Goal: Task Accomplishment & Management: Complete application form

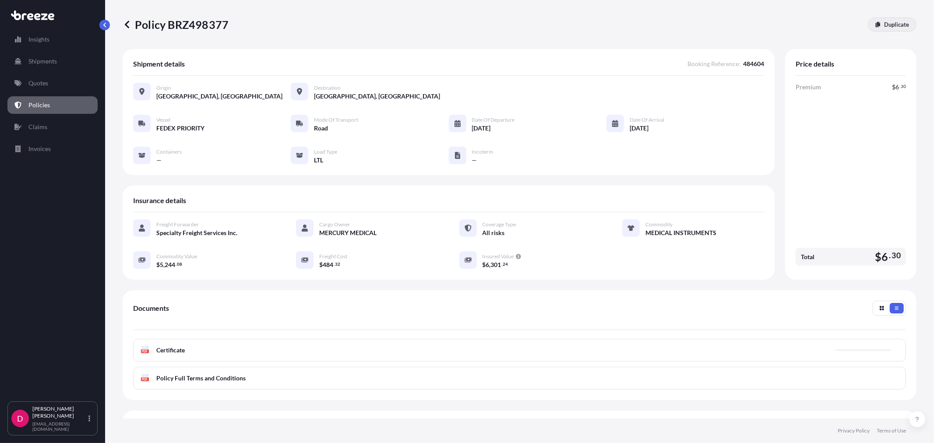
click at [891, 26] on p "Duplicate" at bounding box center [897, 24] width 25 height 9
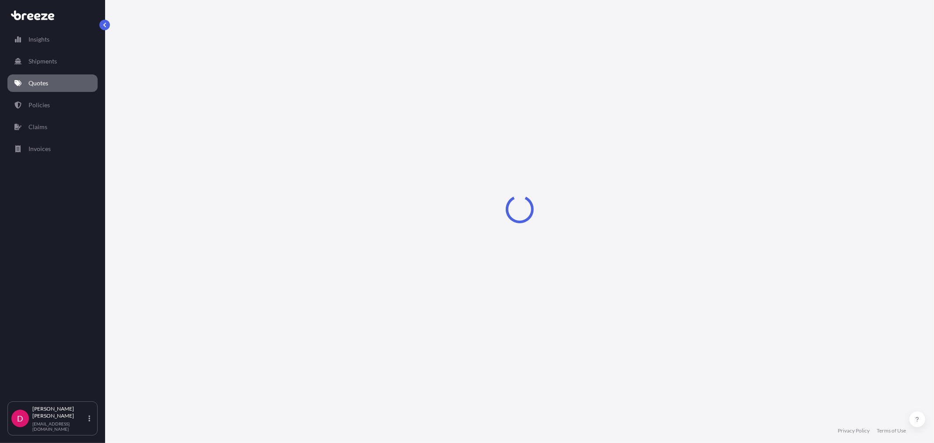
select select "Road"
select select "1"
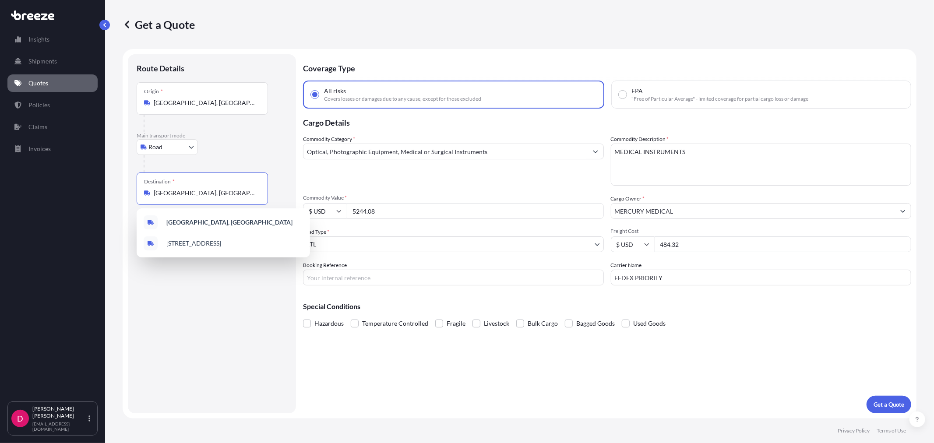
click at [226, 197] on input "[GEOGRAPHIC_DATA], [GEOGRAPHIC_DATA]" at bounding box center [205, 193] width 103 height 9
click at [163, 199] on div "Destination * [GEOGRAPHIC_DATA], [GEOGRAPHIC_DATA]" at bounding box center [202, 189] width 131 height 32
click at [163, 198] on input "[GEOGRAPHIC_DATA], [GEOGRAPHIC_DATA]" at bounding box center [205, 193] width 103 height 9
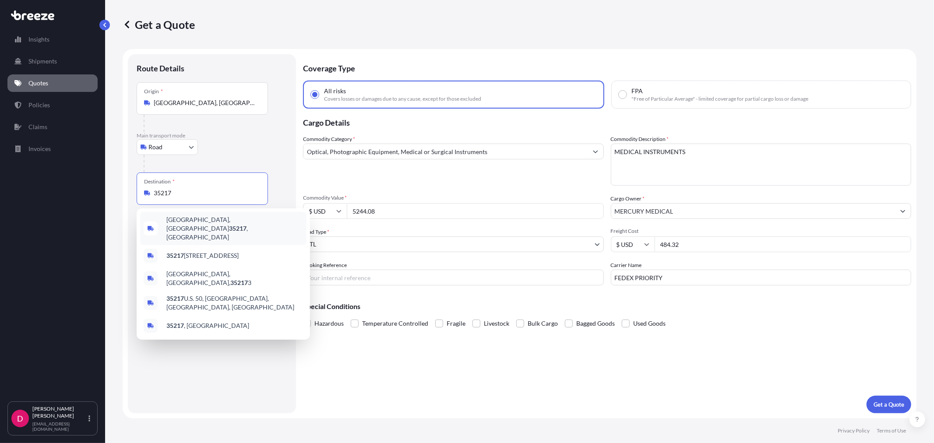
click at [193, 220] on span "[GEOGRAPHIC_DATA], AL 35217 , [GEOGRAPHIC_DATA]" at bounding box center [234, 229] width 137 height 26
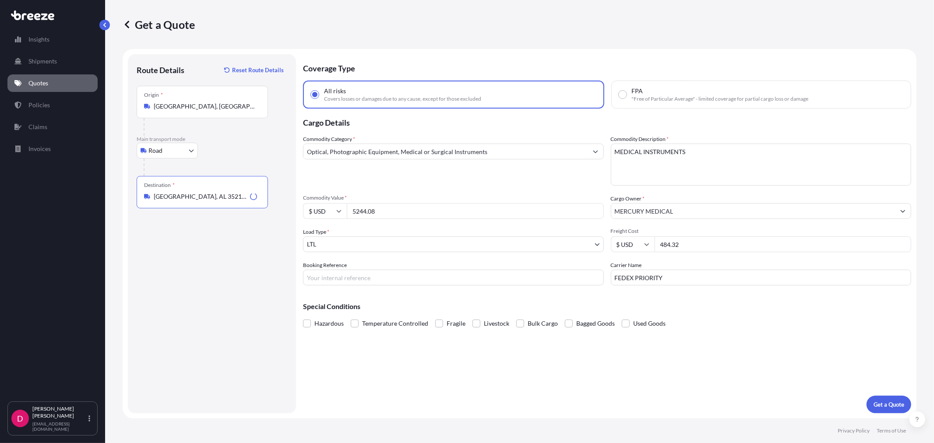
type input "[GEOGRAPHIC_DATA], AL 35217, [GEOGRAPHIC_DATA]"
drag, startPoint x: 391, startPoint y: 207, endPoint x: 314, endPoint y: 216, distance: 77.7
click at [314, 216] on div "$ USD 5244.08" at bounding box center [453, 211] width 301 height 16
paste input "13589.92"
type input "13589.92"
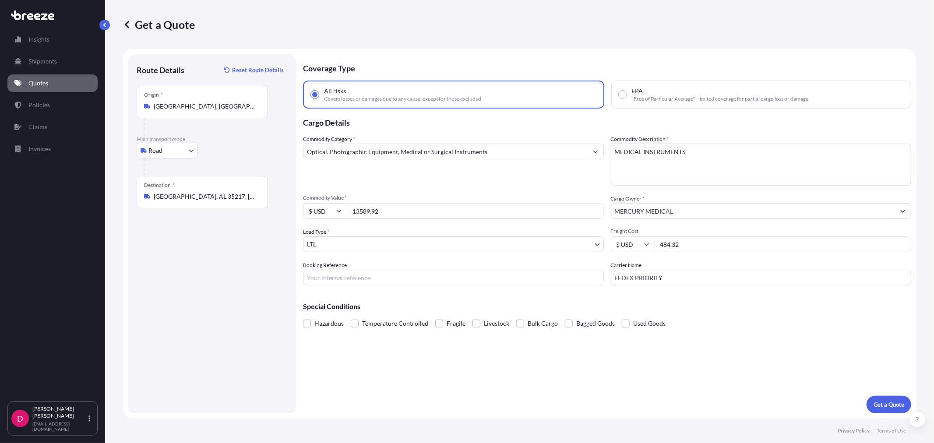
drag, startPoint x: 696, startPoint y: 241, endPoint x: 643, endPoint y: 243, distance: 53.0
click at [643, 243] on div "$ USD 484.32" at bounding box center [761, 245] width 301 height 16
type input "433.38"
click at [395, 276] on input "Booking Reference" at bounding box center [453, 278] width 301 height 16
paste input "484647"
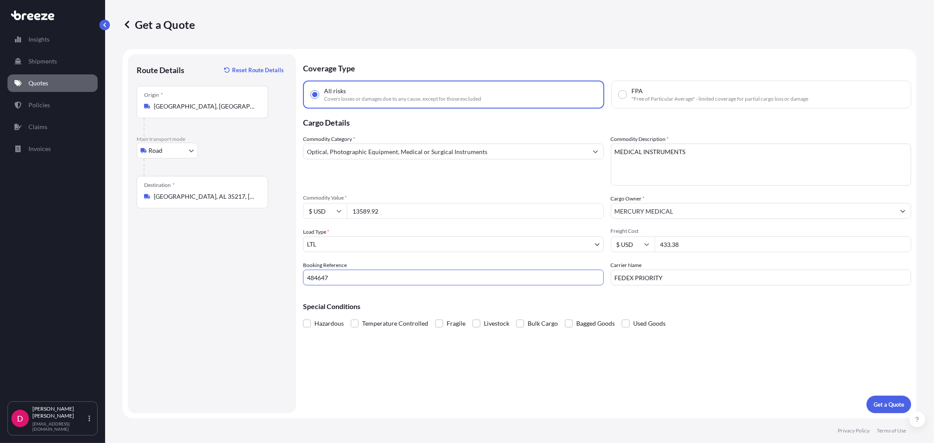
type input "484647"
drag, startPoint x: 682, startPoint y: 274, endPoint x: 515, endPoint y: 294, distance: 167.7
click at [515, 294] on div "Coverage Type All risks Covers losses or damages due to any cause, except for t…" at bounding box center [607, 233] width 609 height 359
type input "SOUTHEASTERN"
click at [891, 405] on p "Get a Quote" at bounding box center [889, 404] width 31 height 9
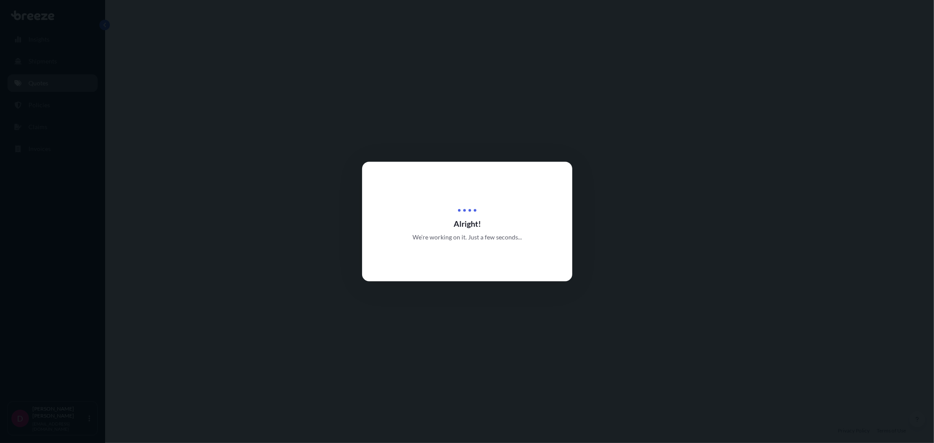
select select "Road"
select select "1"
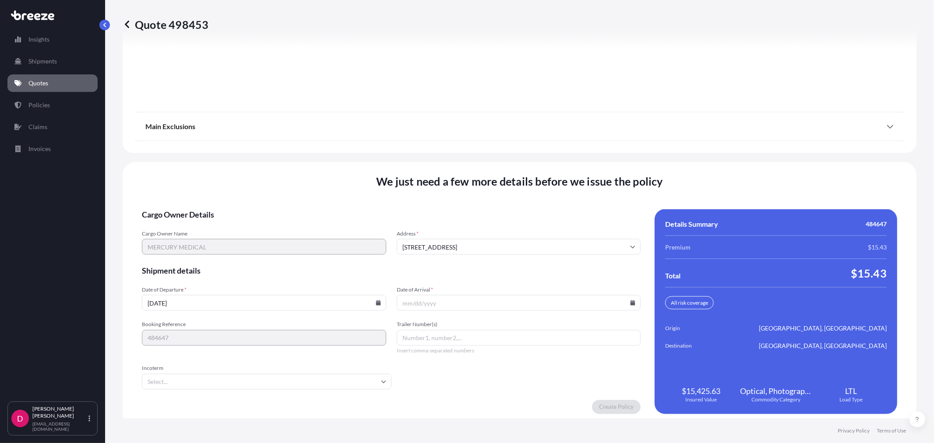
scroll to position [1084, 0]
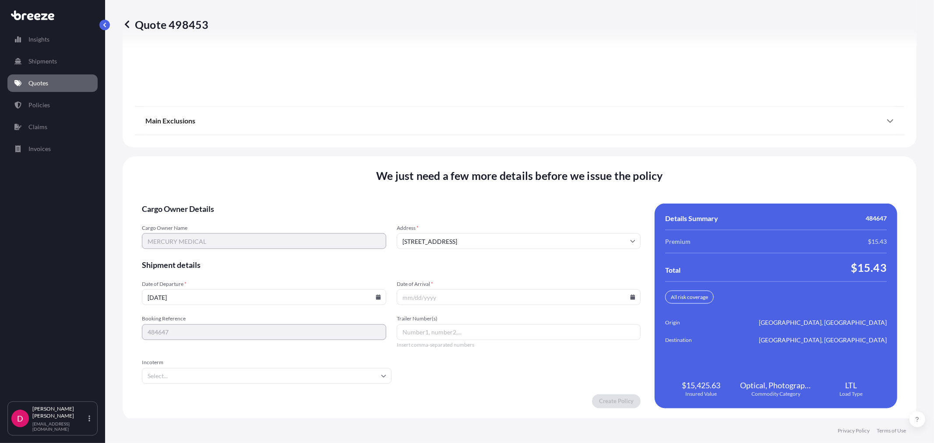
click at [376, 296] on icon at bounding box center [378, 297] width 5 height 5
click at [205, 198] on button "8" at bounding box center [202, 201] width 14 height 14
type input "[DATE]"
click at [631, 297] on icon at bounding box center [633, 297] width 5 height 5
click at [475, 234] on button "23" at bounding box center [474, 234] width 14 height 14
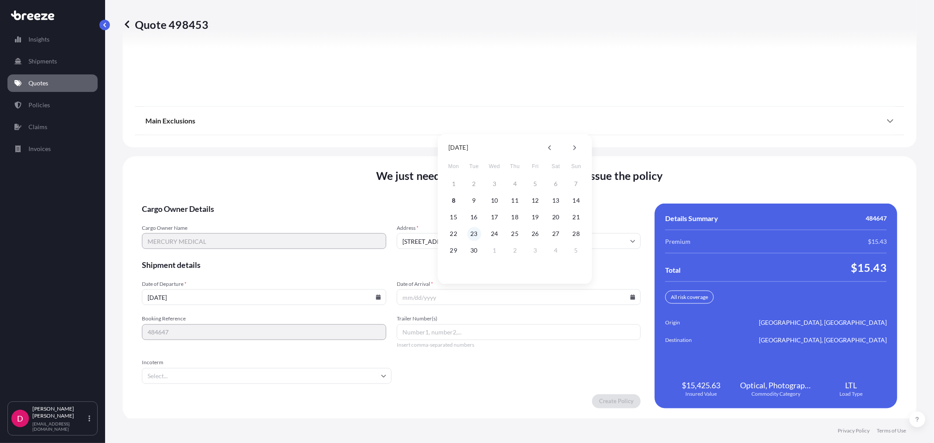
type input "[DATE]"
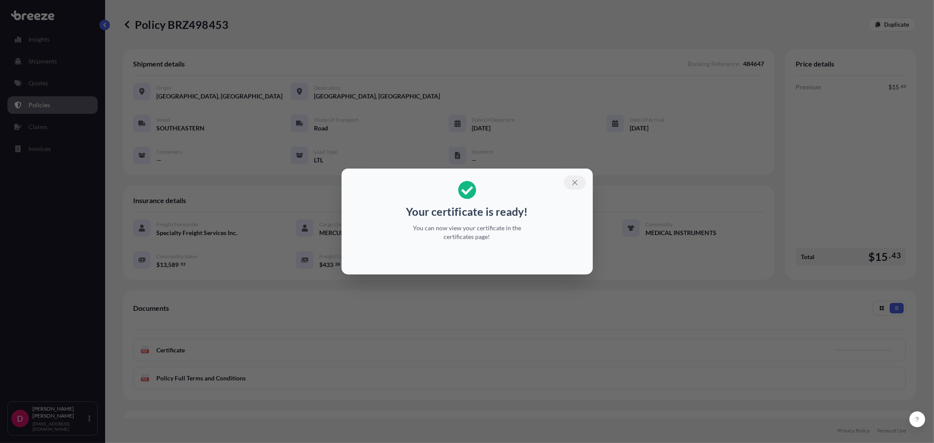
click at [580, 178] on button "button" at bounding box center [575, 183] width 22 height 14
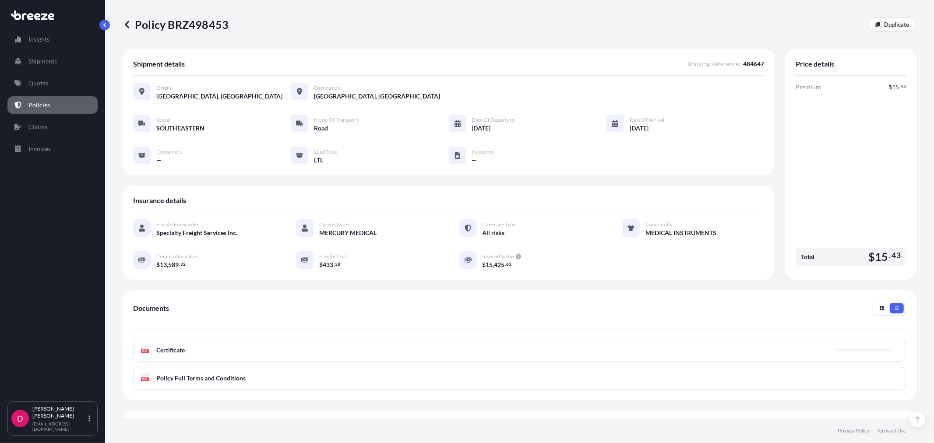
click at [202, 26] on p "Policy BRZ498453" at bounding box center [176, 25] width 106 height 14
copy p "BRZ498453"
click at [900, 22] on p "Duplicate" at bounding box center [897, 24] width 25 height 9
select select "Road"
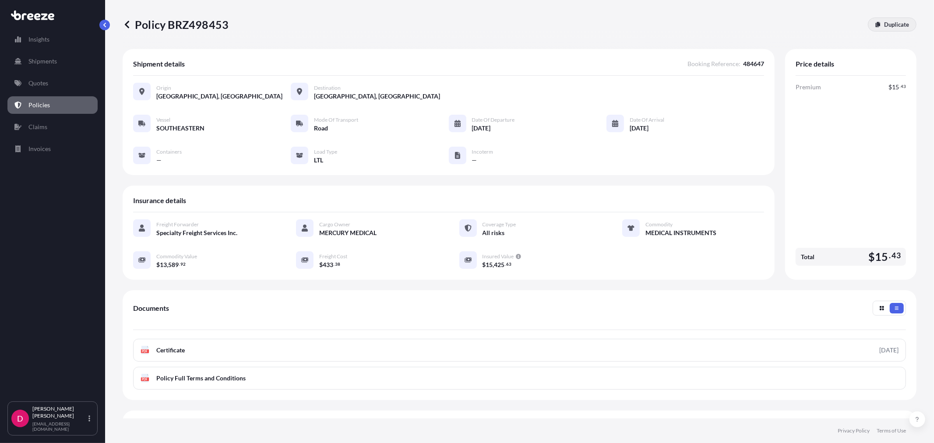
select select "1"
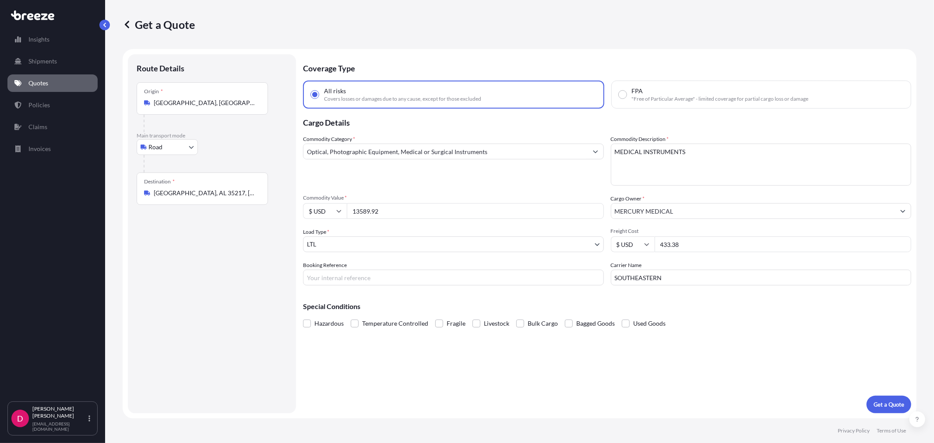
click at [228, 192] on input "[GEOGRAPHIC_DATA], AL 35217, [GEOGRAPHIC_DATA]" at bounding box center [205, 193] width 103 height 9
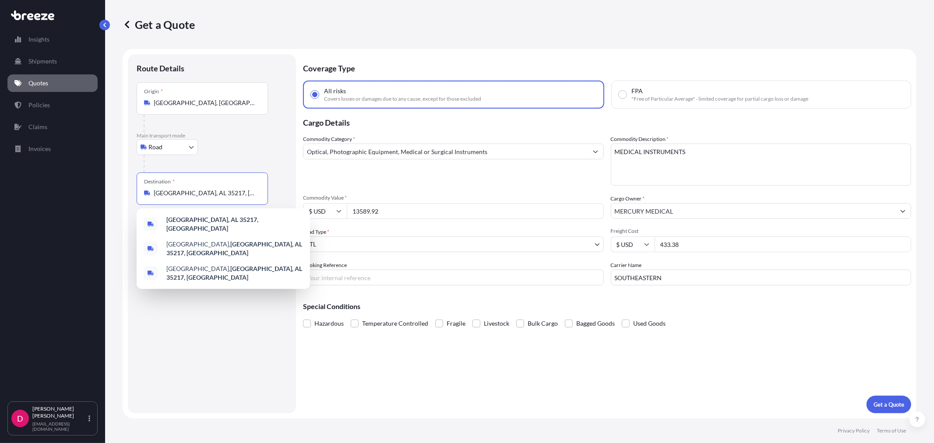
click at [228, 192] on input "[GEOGRAPHIC_DATA], AL 35217, [GEOGRAPHIC_DATA]" at bounding box center [205, 193] width 103 height 9
click at [228, 191] on input "[GEOGRAPHIC_DATA], AL 35217, [GEOGRAPHIC_DATA]" at bounding box center [205, 193] width 103 height 9
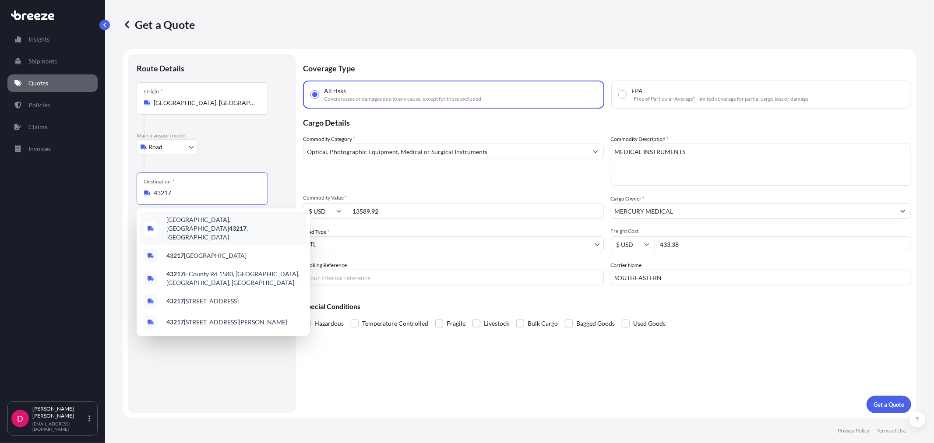
click at [221, 217] on div "[GEOGRAPHIC_DATA] , [GEOGRAPHIC_DATA]" at bounding box center [223, 228] width 166 height 33
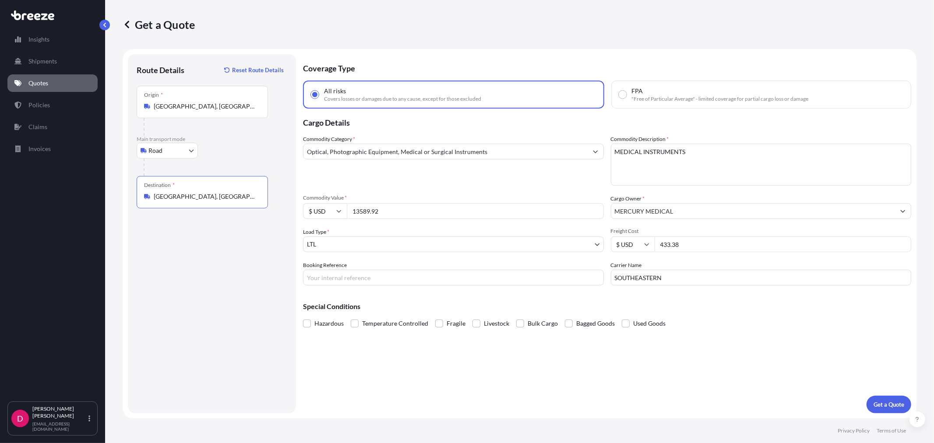
type input "[GEOGRAPHIC_DATA], [GEOGRAPHIC_DATA]"
drag, startPoint x: 414, startPoint y: 203, endPoint x: 302, endPoint y: 213, distance: 111.8
click at [302, 213] on form "Route Details Reset Route Details Place of loading Road Road Rail Origin * [GEO…" at bounding box center [520, 234] width 794 height 370
paste input "6534.73"
type input "16534.73"
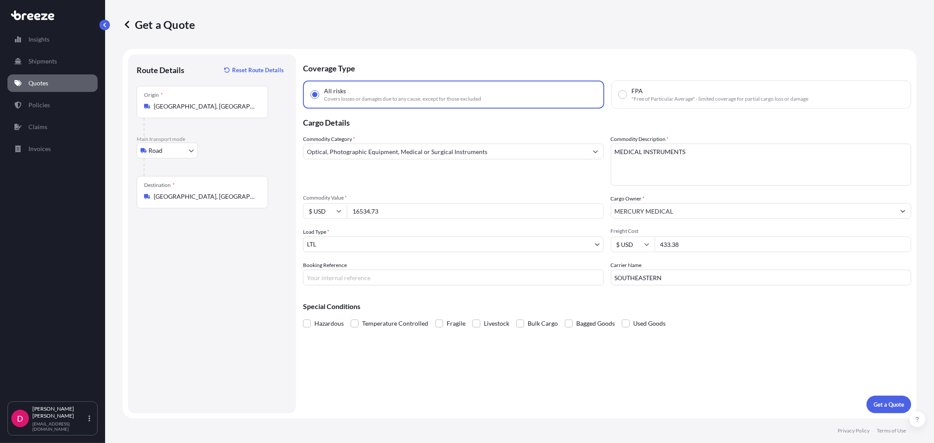
drag, startPoint x: 696, startPoint y: 239, endPoint x: 641, endPoint y: 250, distance: 55.4
click at [641, 250] on div "$ USD 433.38" at bounding box center [761, 245] width 301 height 16
type input "613.10"
click at [336, 279] on input "Booking Reference" at bounding box center [453, 278] width 301 height 16
type input "484653"
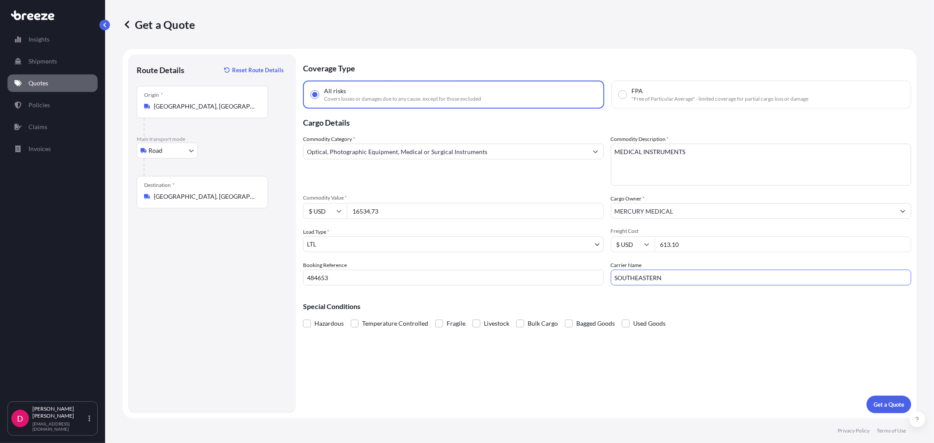
drag, startPoint x: 677, startPoint y: 276, endPoint x: 567, endPoint y: 289, distance: 111.2
click at [567, 289] on div "Coverage Type All risks Covers losses or damages due to any cause, except for t…" at bounding box center [607, 233] width 609 height 359
type input "ABF"
click at [882, 402] on p "Get a Quote" at bounding box center [889, 404] width 31 height 9
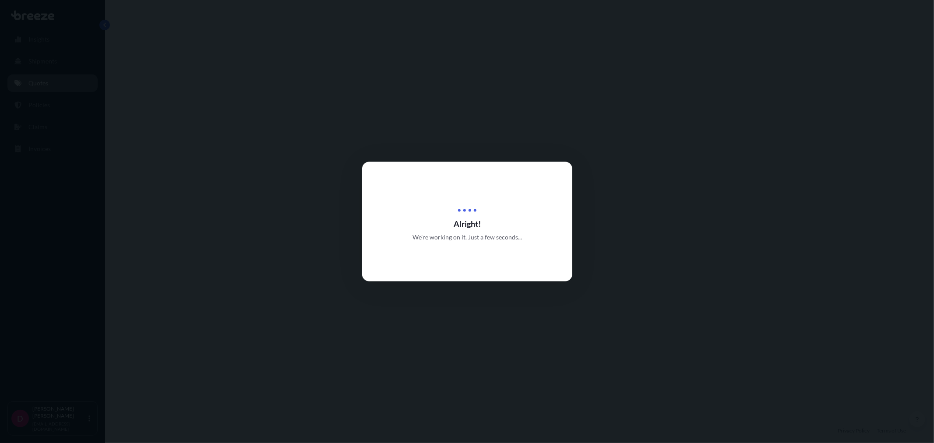
select select "Road"
select select "1"
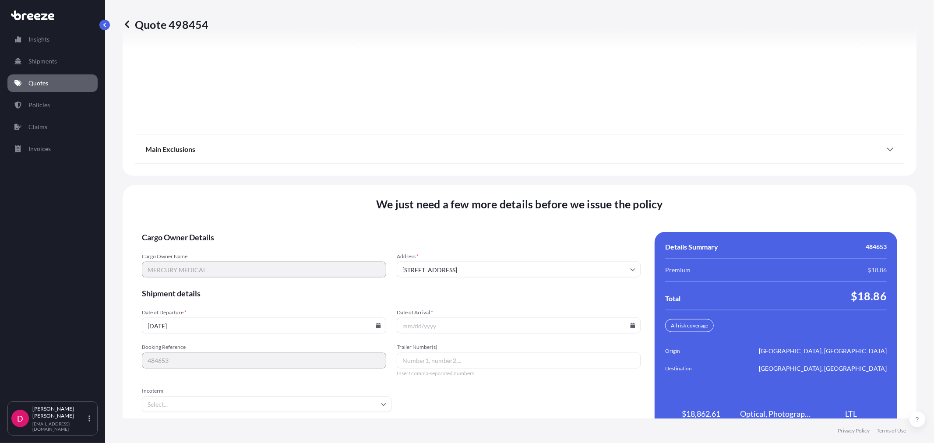
scroll to position [1084, 0]
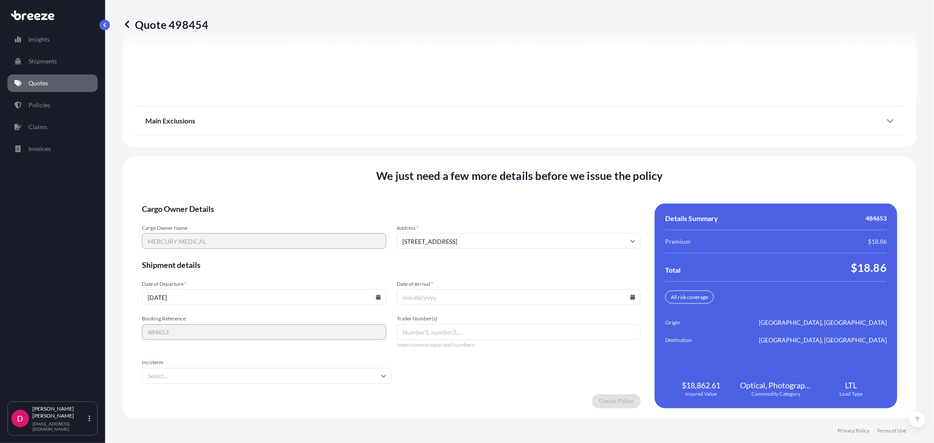
click at [376, 296] on icon at bounding box center [378, 297] width 5 height 5
click at [196, 201] on button "8" at bounding box center [202, 201] width 14 height 14
type input "[DATE]"
click at [630, 295] on icon at bounding box center [632, 297] width 5 height 5
click at [459, 236] on button "22" at bounding box center [454, 234] width 14 height 14
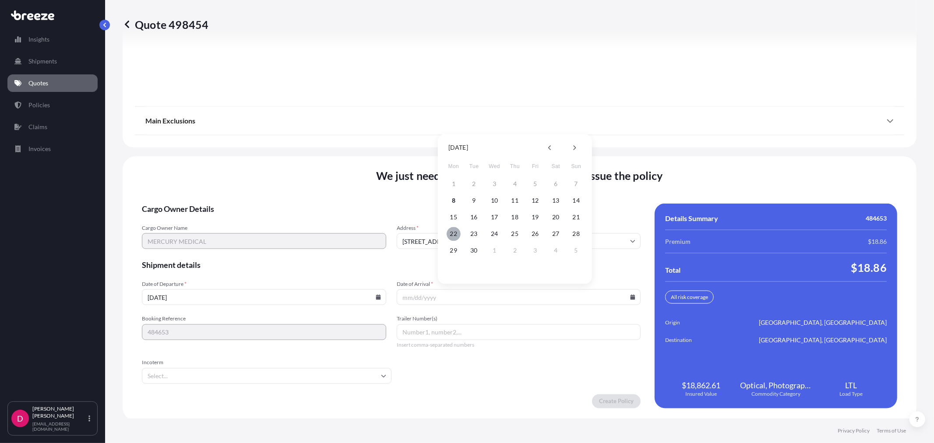
type input "[DATE]"
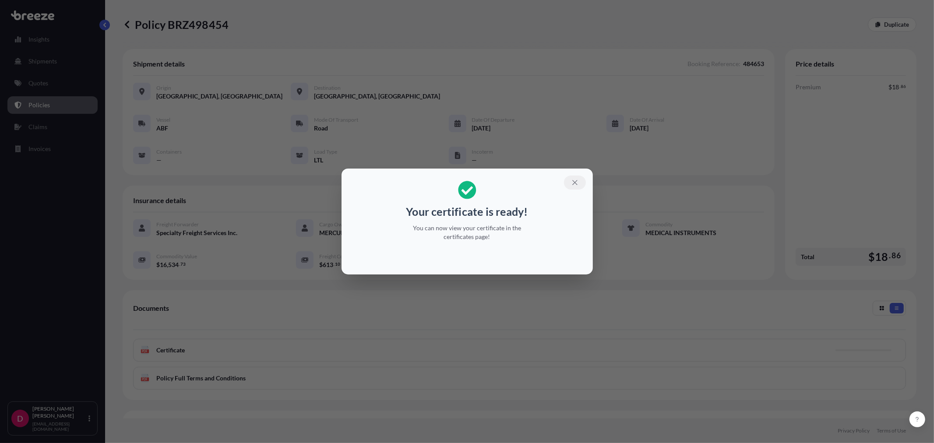
click at [573, 184] on icon "button" at bounding box center [575, 183] width 8 height 8
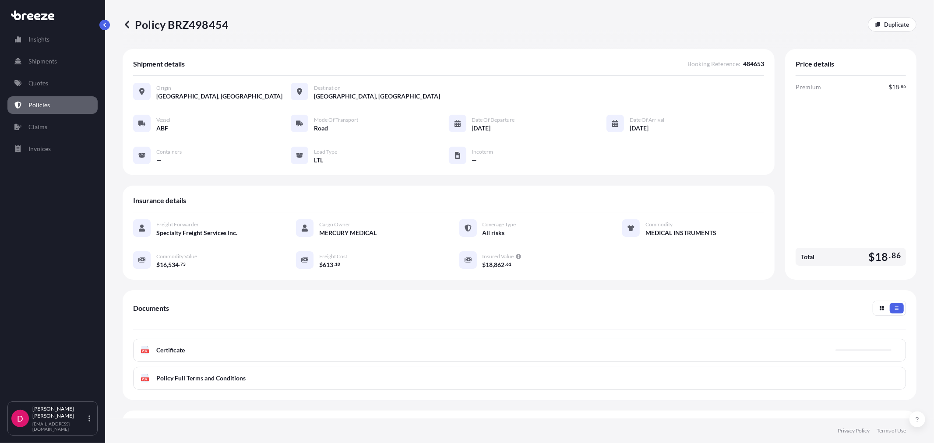
click at [189, 25] on p "Policy BRZ498454" at bounding box center [176, 25] width 106 height 14
copy p "BRZ498454"
click at [885, 25] on p "Duplicate" at bounding box center [897, 24] width 25 height 9
select select "Road"
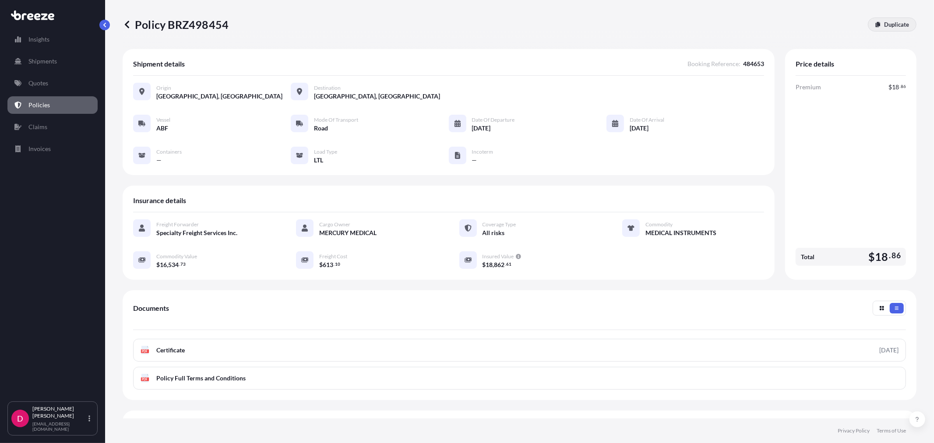
select select "1"
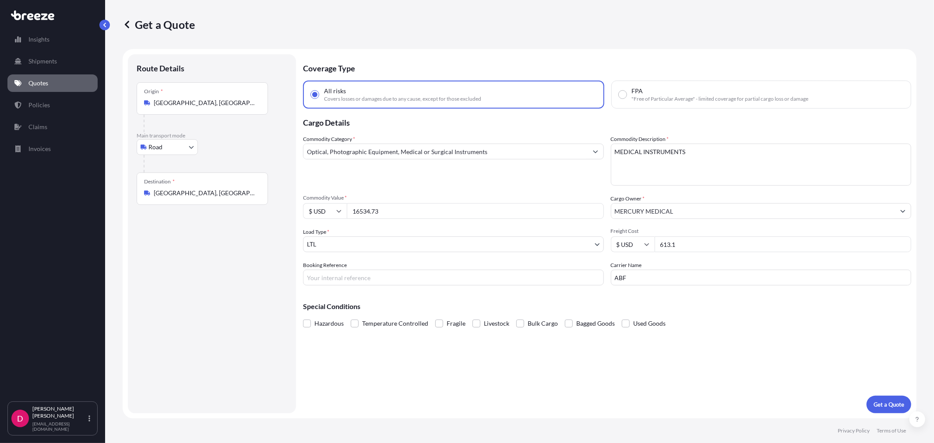
click at [194, 196] on input "[GEOGRAPHIC_DATA], [GEOGRAPHIC_DATA]" at bounding box center [205, 193] width 103 height 9
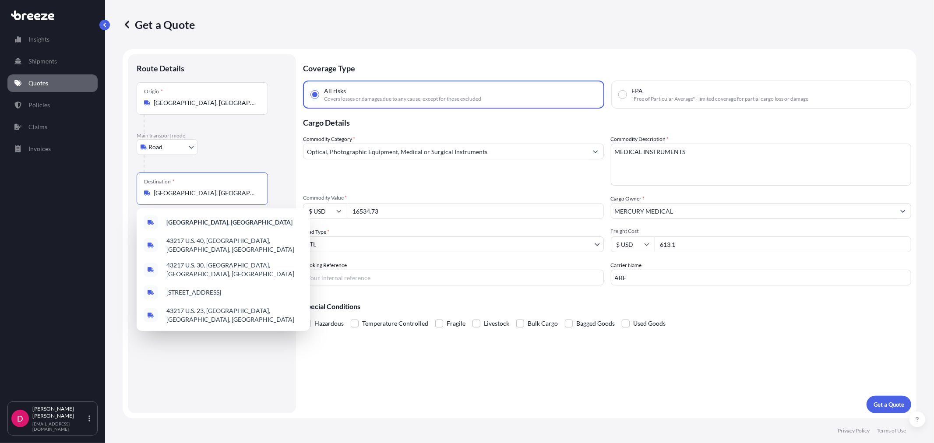
click at [194, 196] on input "[GEOGRAPHIC_DATA], [GEOGRAPHIC_DATA]" at bounding box center [205, 193] width 103 height 9
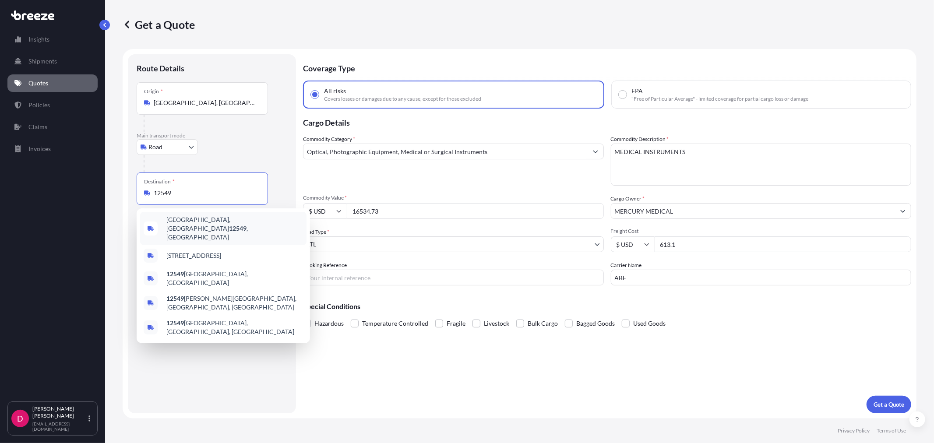
click at [183, 217] on div "[GEOGRAPHIC_DATA], [GEOGRAPHIC_DATA] 12549 , [GEOGRAPHIC_DATA]" at bounding box center [223, 228] width 166 height 33
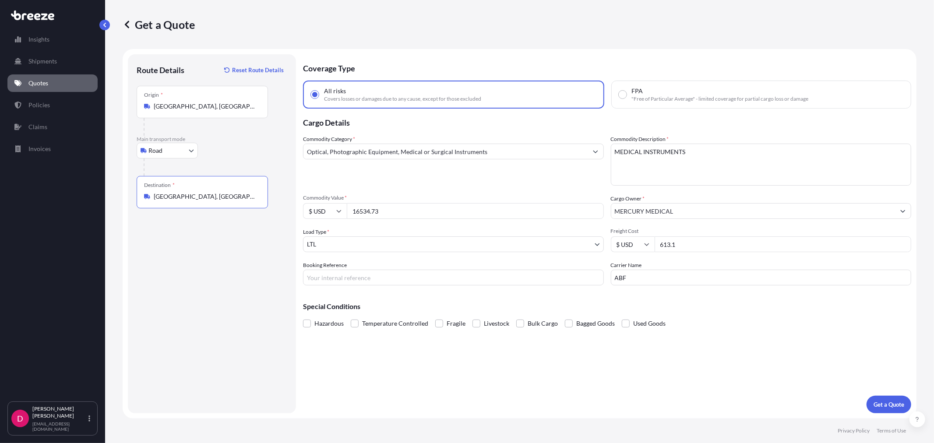
type input "[GEOGRAPHIC_DATA], [GEOGRAPHIC_DATA] 12549, [GEOGRAPHIC_DATA]"
drag, startPoint x: 411, startPoint y: 210, endPoint x: 326, endPoint y: 220, distance: 85.2
click at [326, 220] on div "Commodity Category * Optical, Photographic Equipment, Medical or Surgical Instr…" at bounding box center [607, 210] width 609 height 151
paste input "8914.10"
type input "8914.10"
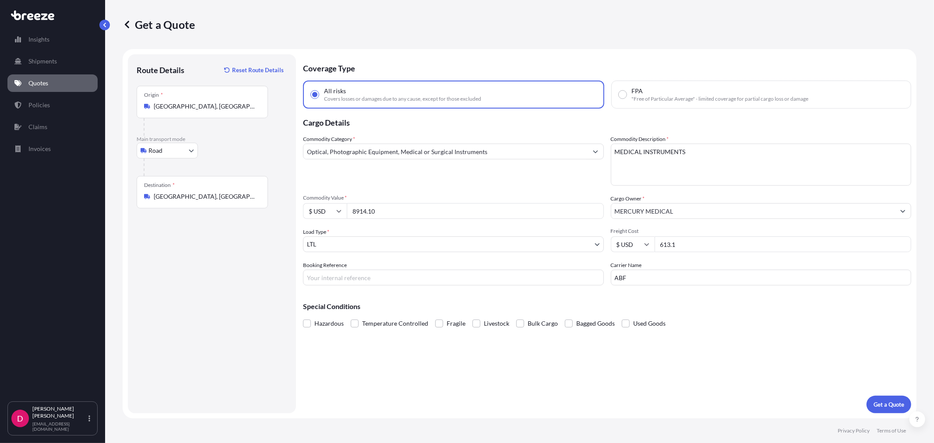
drag, startPoint x: 700, startPoint y: 245, endPoint x: 668, endPoint y: 244, distance: 32.0
click at [668, 244] on input "613.1" at bounding box center [783, 245] width 257 height 16
click at [668, 245] on input "61408.69" at bounding box center [783, 245] width 257 height 16
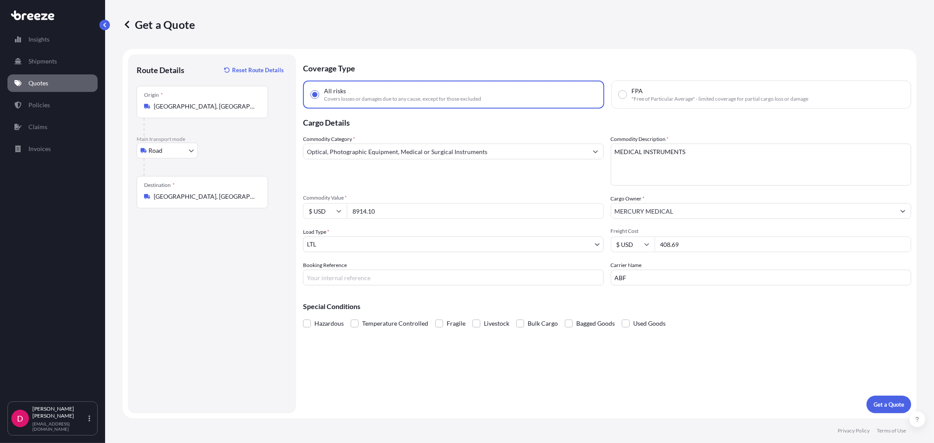
type input "408.69"
click at [489, 275] on input "Booking Reference" at bounding box center [453, 278] width 301 height 16
type input "484666"
click at [886, 400] on p "Get a Quote" at bounding box center [889, 404] width 31 height 9
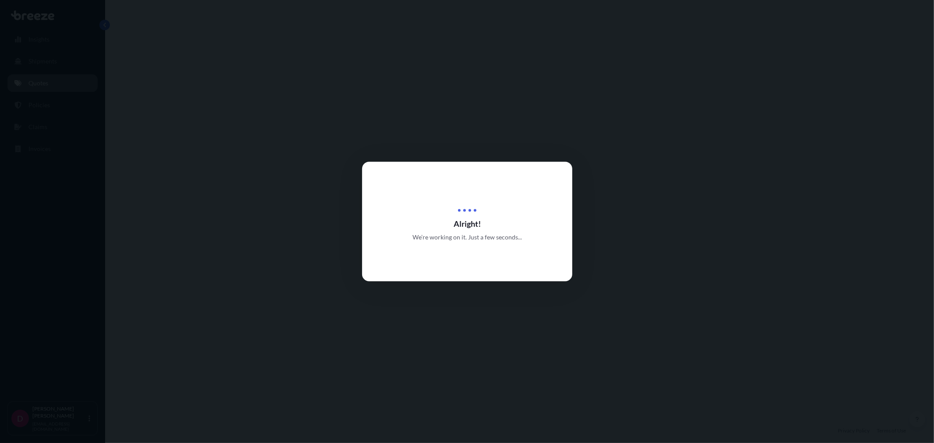
select select "Road"
select select "1"
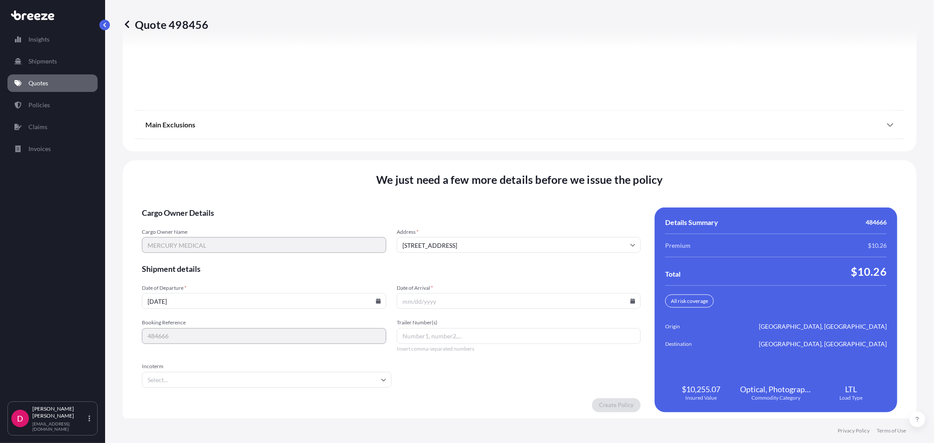
scroll to position [1084, 0]
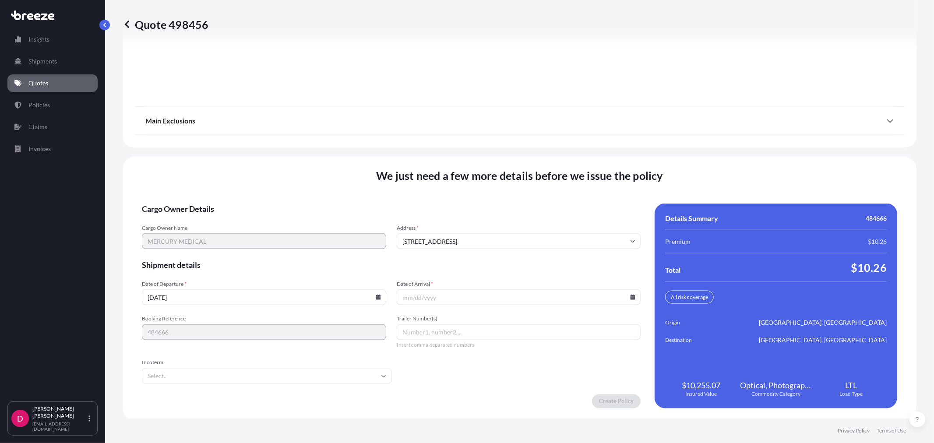
click at [376, 295] on icon at bounding box center [378, 297] width 5 height 5
click at [202, 198] on button "8" at bounding box center [202, 201] width 14 height 14
type input "[DATE]"
click at [625, 298] on input "Date of Arrival *" at bounding box center [519, 298] width 244 height 16
click at [632, 291] on input "Date of Arrival *" at bounding box center [519, 298] width 244 height 16
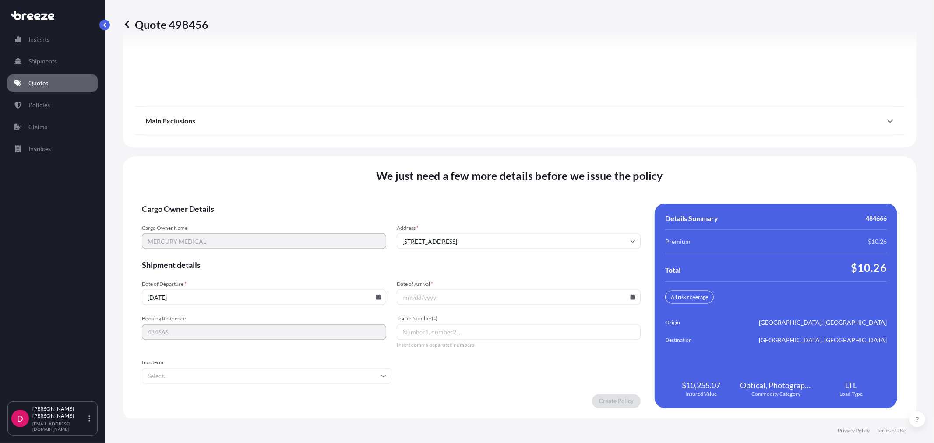
click at [628, 291] on input "Date of Arrival *" at bounding box center [519, 298] width 244 height 16
click at [631, 295] on icon at bounding box center [633, 297] width 5 height 5
click at [456, 231] on button "22" at bounding box center [454, 234] width 14 height 14
type input "[DATE]"
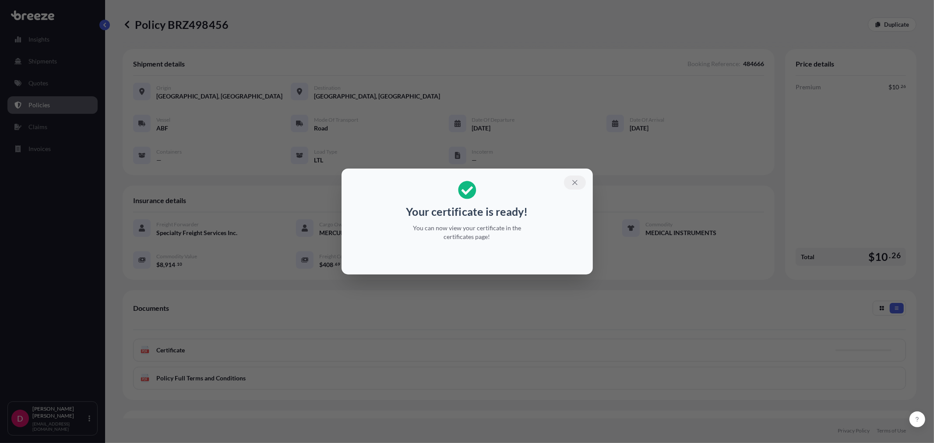
click at [581, 187] on button "button" at bounding box center [575, 183] width 22 height 14
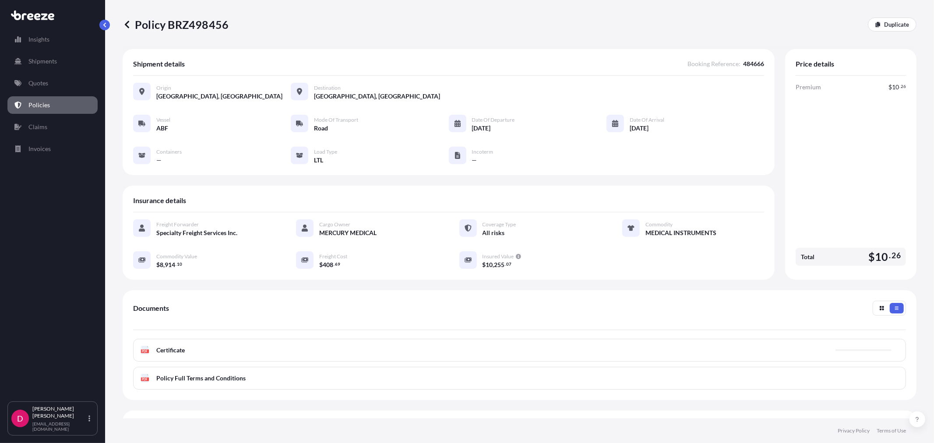
click at [198, 19] on p "Policy BRZ498456" at bounding box center [176, 25] width 106 height 14
copy p "BRZ498456"
